Goal: Check status: Check status

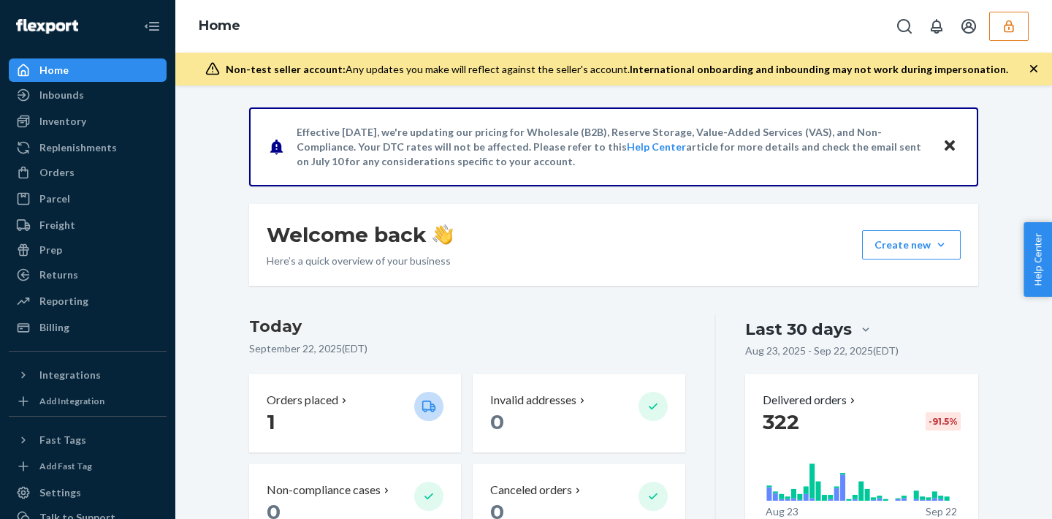
click at [1016, 34] on button "button" at bounding box center [1008, 26] width 39 height 29
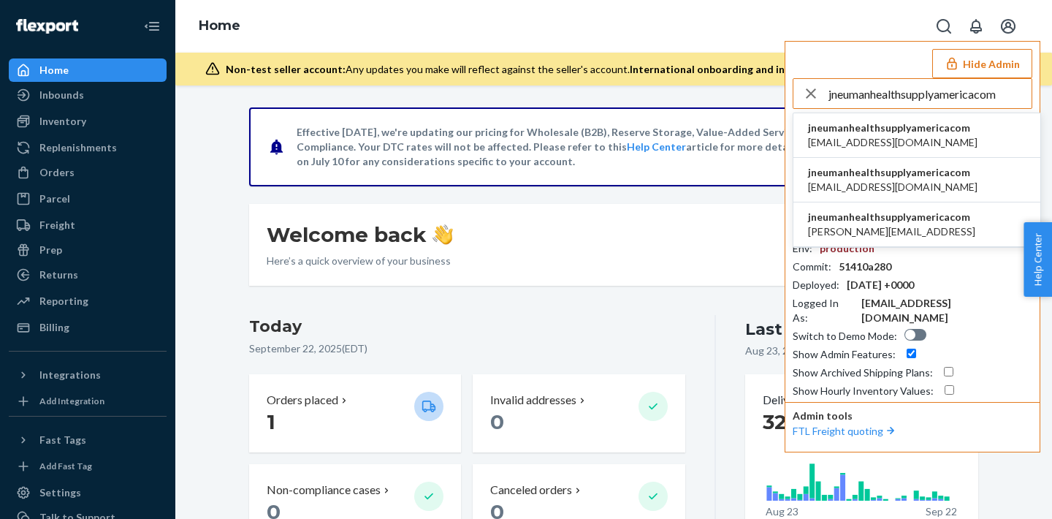
type input "jneumanhealthsupplyamericacom"
click at [920, 121] on span "jneumanhealthsupplyamericacom" at bounding box center [892, 128] width 169 height 15
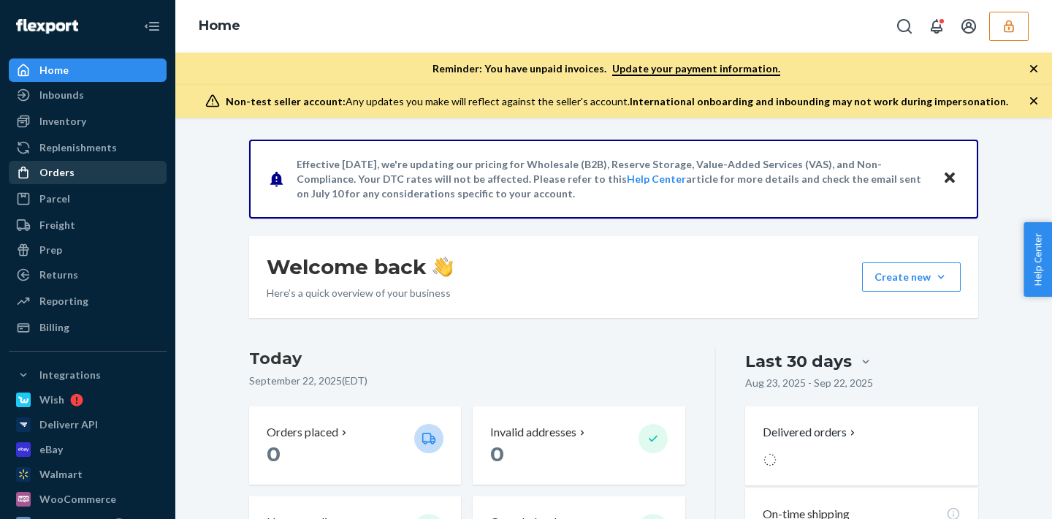
click at [128, 181] on div "Orders" at bounding box center [87, 172] width 155 height 20
